Goal: Task Accomplishment & Management: Manage account settings

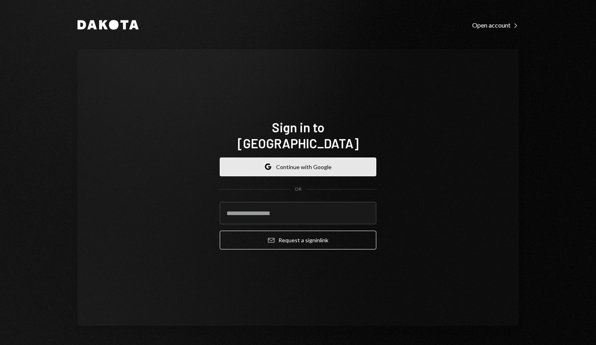
click at [318, 157] on button "Google Continue with Google" at bounding box center [298, 166] width 157 height 19
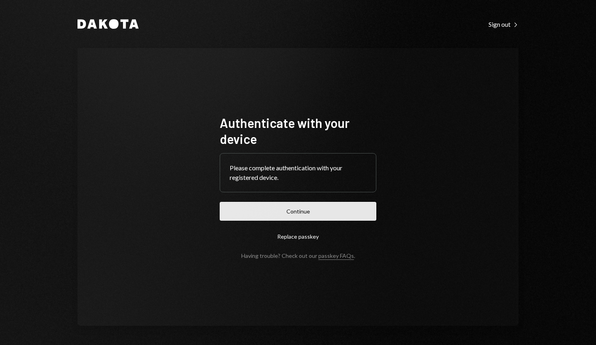
click at [303, 213] on button "Continue" at bounding box center [298, 211] width 157 height 19
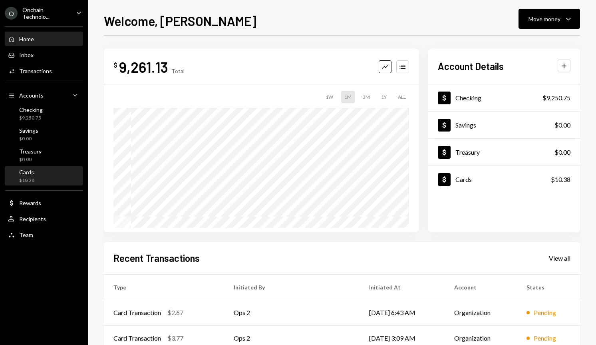
click at [36, 177] on div "Cards $10.38" at bounding box center [44, 176] width 72 height 15
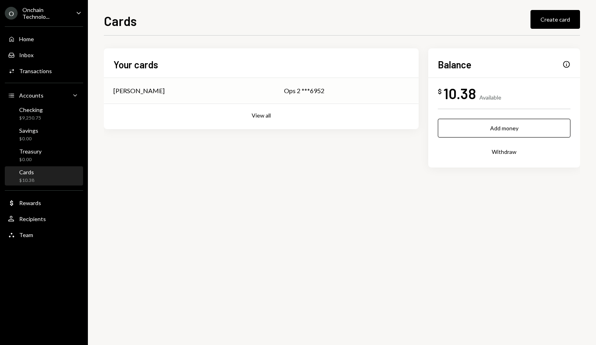
click at [251, 90] on div "[PERSON_NAME]" at bounding box center [190, 91] width 152 height 10
click at [259, 116] on button "View all" at bounding box center [261, 116] width 19 height 8
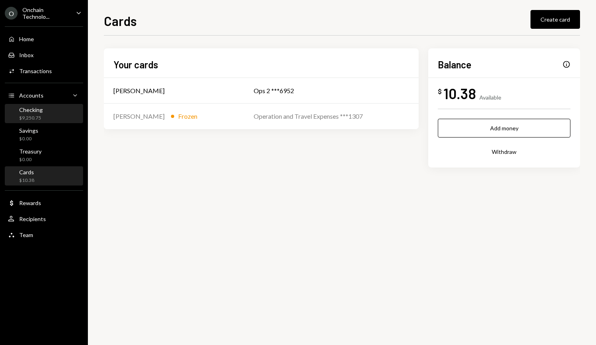
click at [35, 111] on div "Checking" at bounding box center [31, 109] width 24 height 7
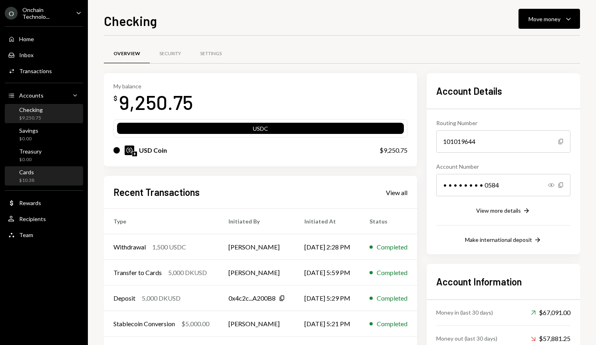
click at [32, 175] on div "Cards" at bounding box center [26, 172] width 15 height 7
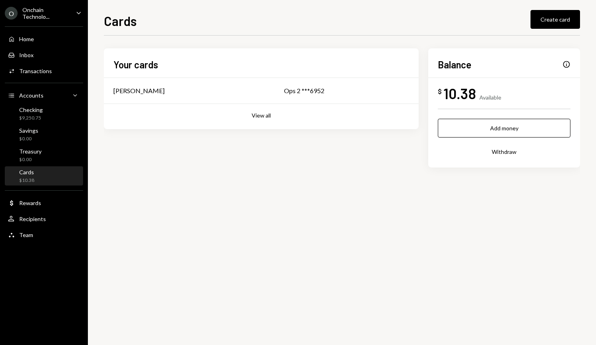
click at [566, 64] on div "Info" at bounding box center [567, 64] width 8 height 8
click at [569, 64] on div "Info" at bounding box center [567, 64] width 8 height 8
click at [164, 93] on div "Jason Dominique" at bounding box center [190, 91] width 152 height 10
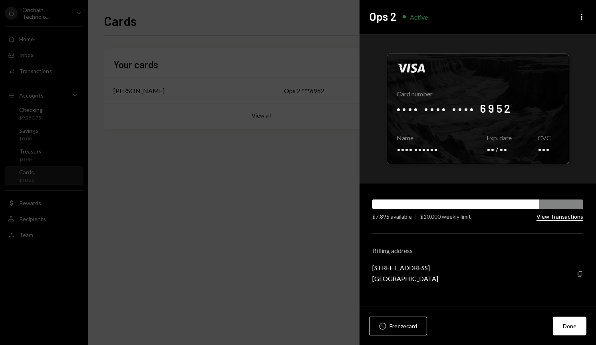
click at [548, 216] on button "View Transactions" at bounding box center [560, 217] width 47 height 8
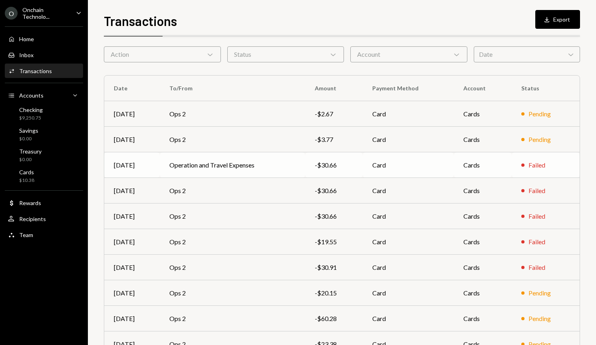
scroll to position [72, 0]
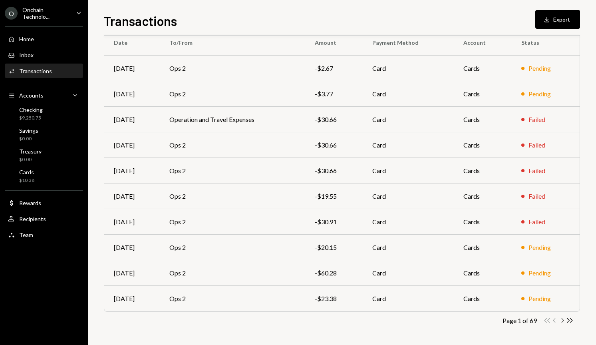
click at [563, 321] on icon "button" at bounding box center [563, 320] width 2 height 4
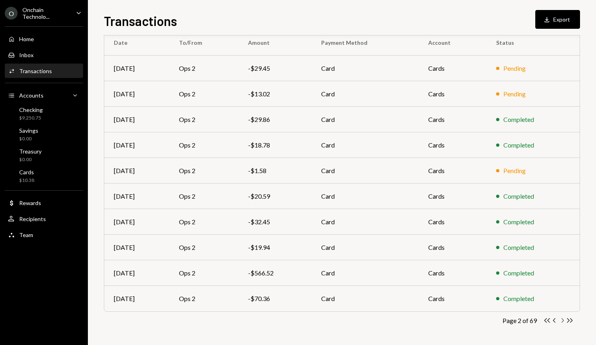
click at [564, 321] on icon "Chevron Right" at bounding box center [563, 321] width 8 height 8
click at [562, 319] on icon "button" at bounding box center [563, 320] width 2 height 4
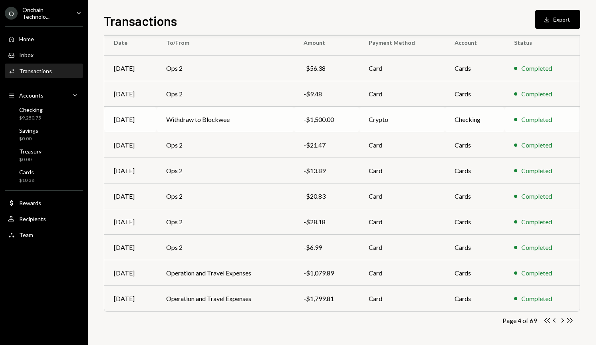
scroll to position [71, 0]
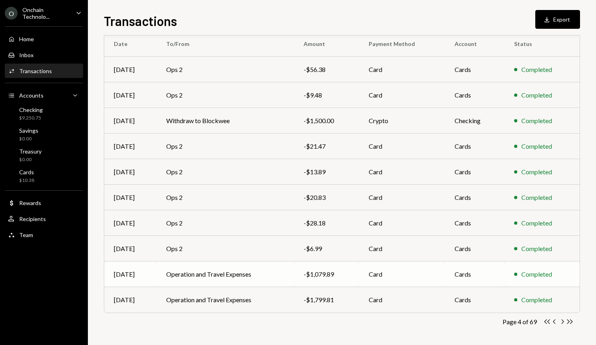
click at [330, 277] on div "-$1,079.89" at bounding box center [327, 274] width 46 height 10
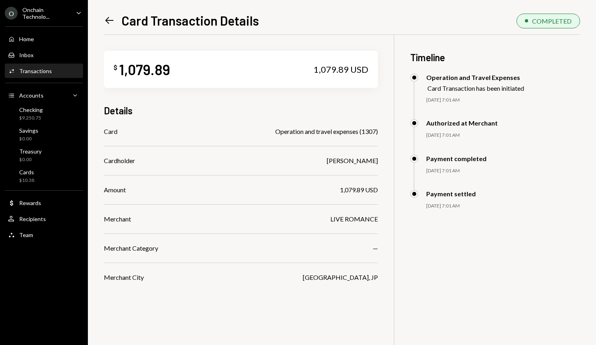
click at [109, 21] on icon "Left Arrow" at bounding box center [109, 20] width 11 height 11
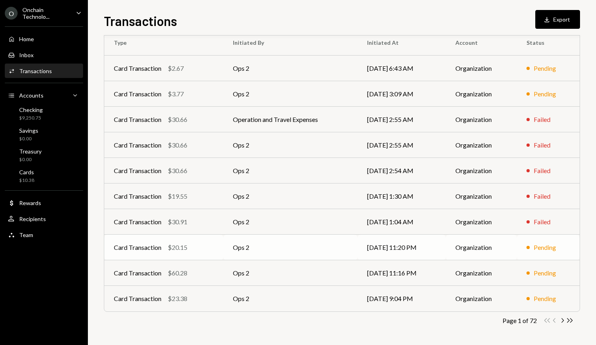
scroll to position [71, 0]
